Goal: Information Seeking & Learning: Learn about a topic

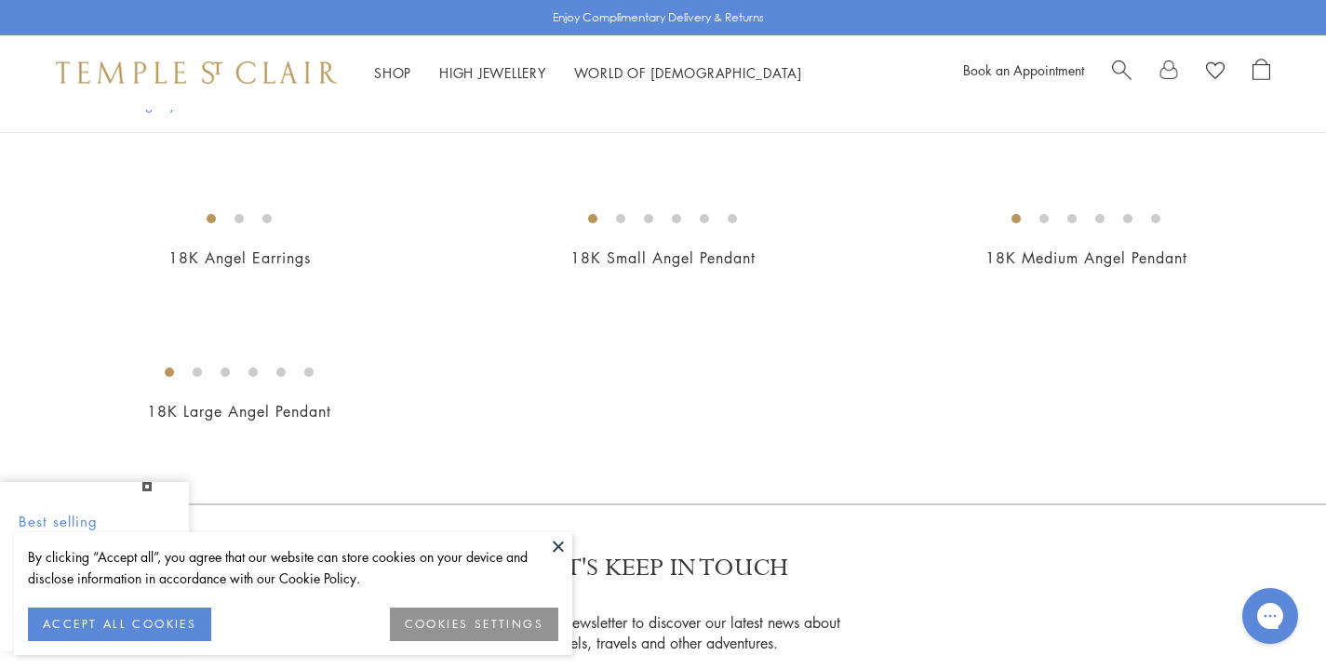
scroll to position [852, 0]
click at [0, 0] on img at bounding box center [0, 0] width 0 height 0
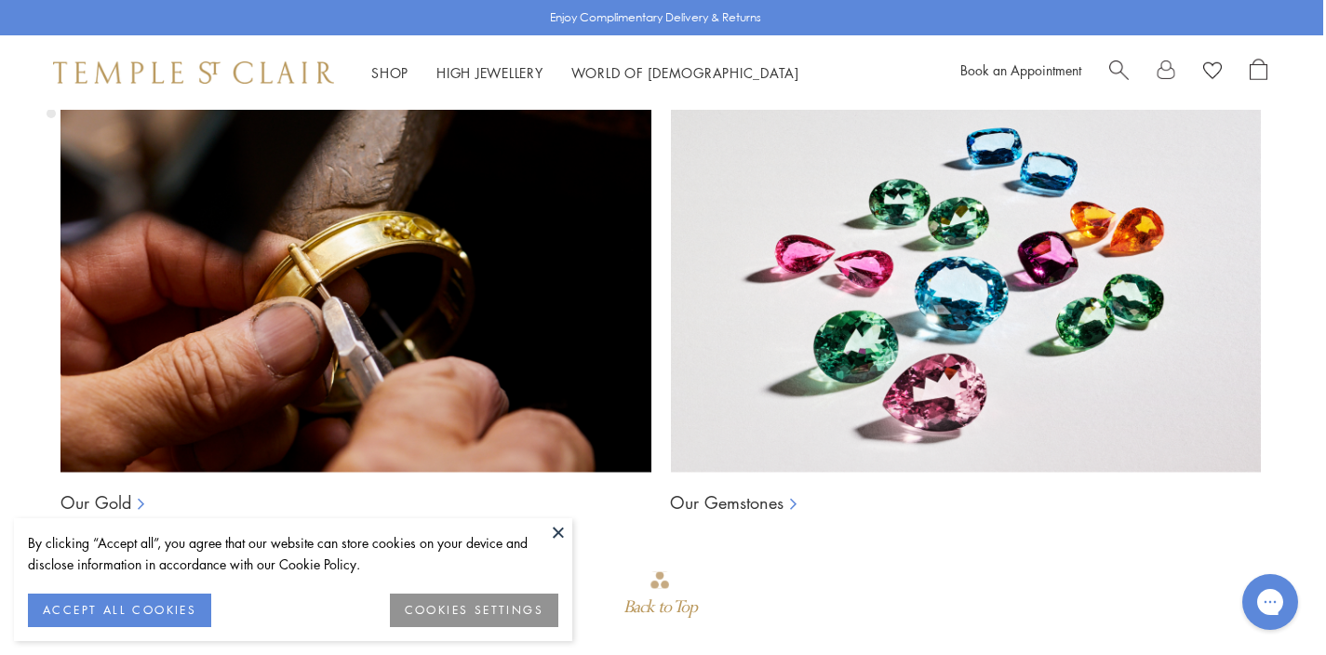
scroll to position [1273, 3]
